Goal: Check status: Check status

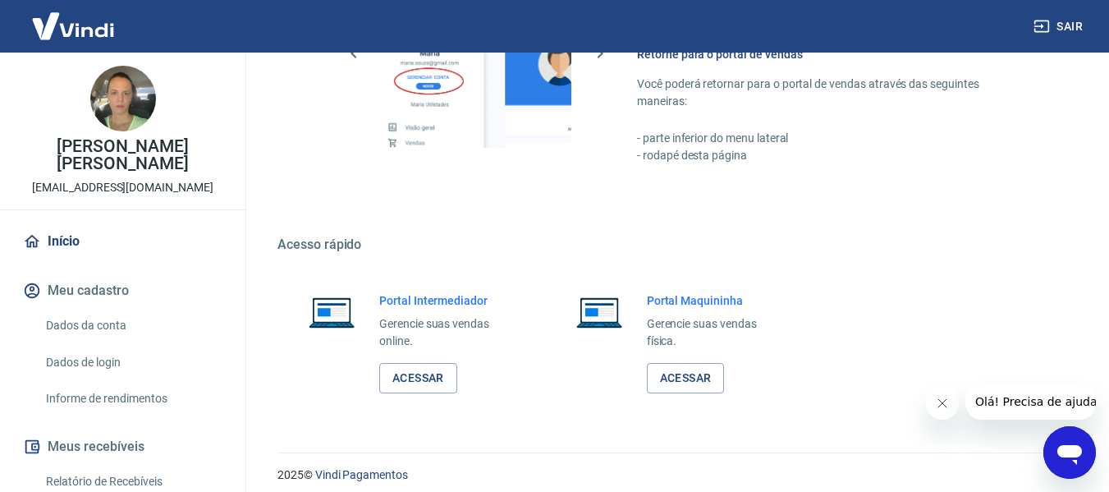
scroll to position [855, 0]
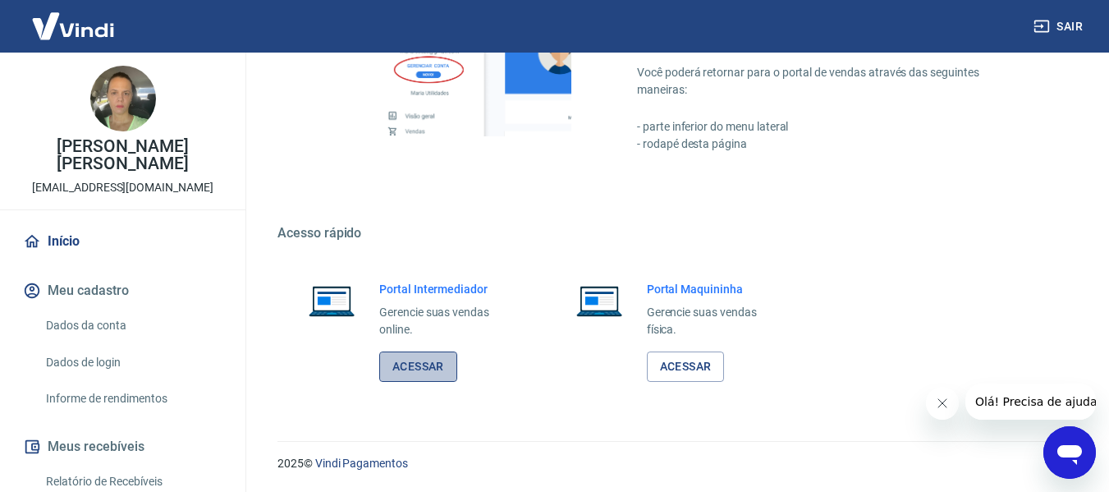
click at [446, 369] on link "Acessar" at bounding box center [418, 366] width 78 height 30
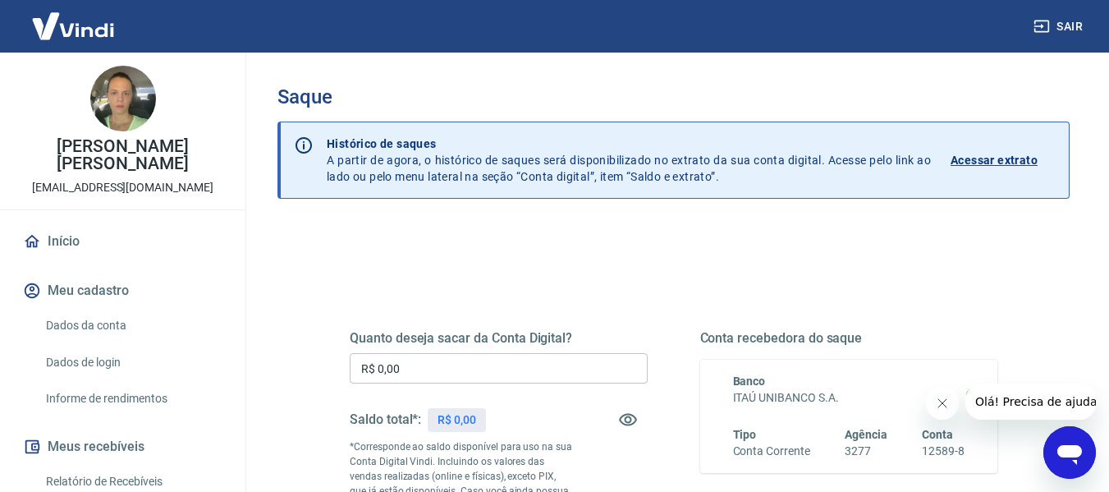
click at [1003, 158] on p "Acessar extrato" at bounding box center [994, 160] width 87 height 16
